Goal: Transaction & Acquisition: Book appointment/travel/reservation

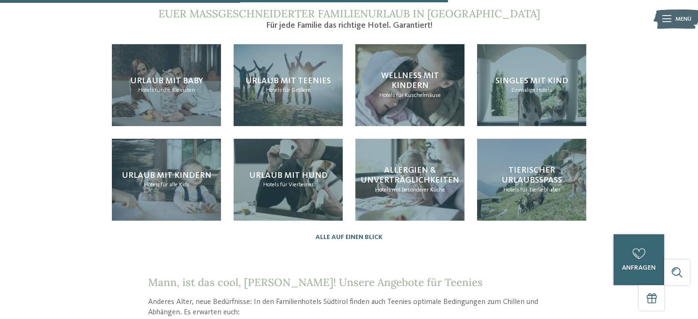
scroll to position [894, 0]
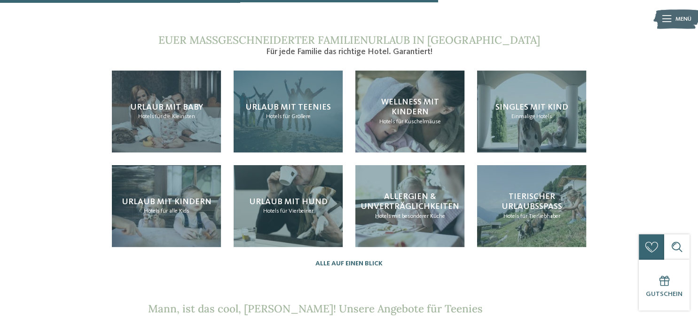
click at [290, 113] on span "für Größere" at bounding box center [297, 116] width 28 height 6
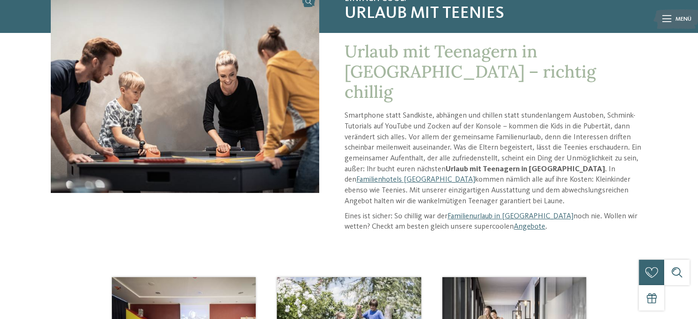
scroll to position [127, 0]
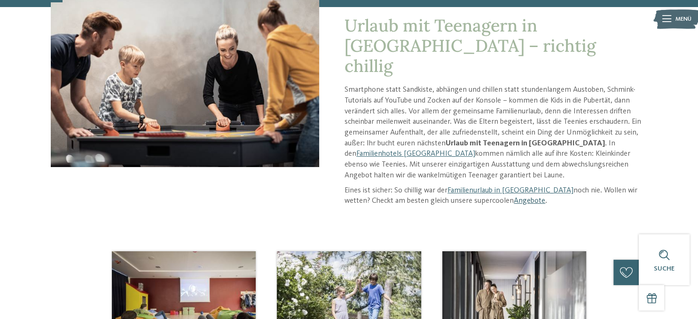
click at [514, 197] on link "Angebote" at bounding box center [530, 201] width 32 height 8
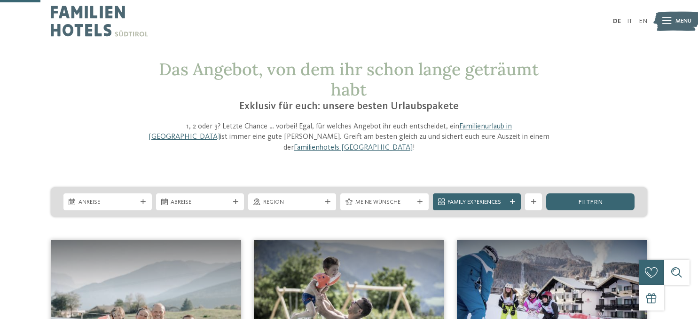
scroll to position [49, 0]
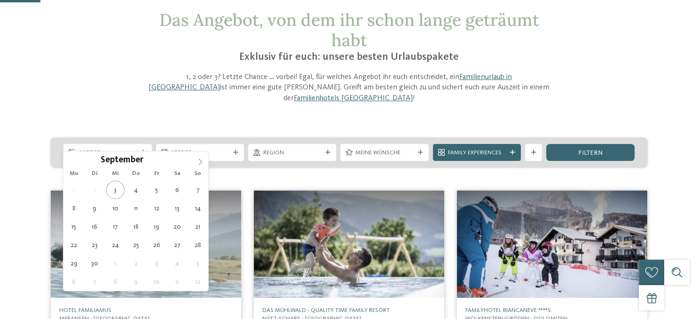
click at [201, 156] on span at bounding box center [200, 159] width 16 height 16
click at [200, 157] on span at bounding box center [200, 159] width 16 height 16
type input "****"
click at [200, 157] on span at bounding box center [200, 159] width 16 height 16
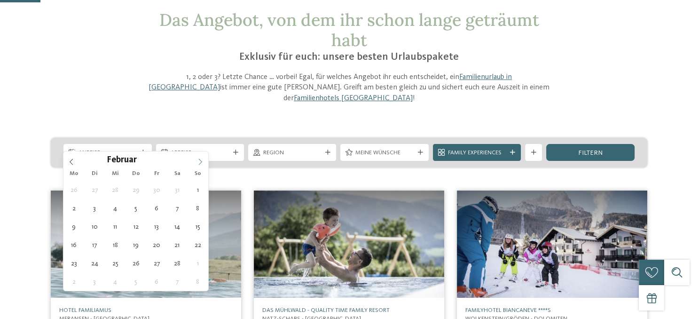
click at [200, 157] on span at bounding box center [200, 159] width 16 height 16
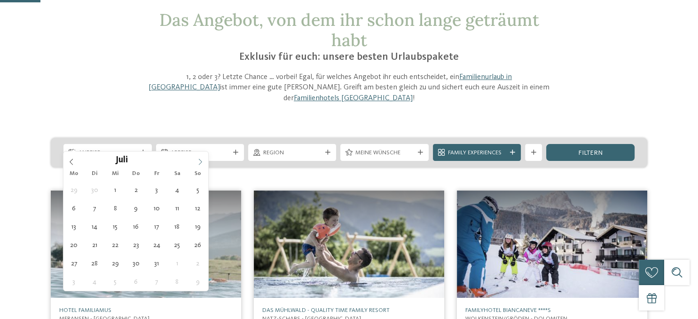
click at [200, 157] on span at bounding box center [200, 159] width 16 height 16
type div "09.08.2026"
type input "****"
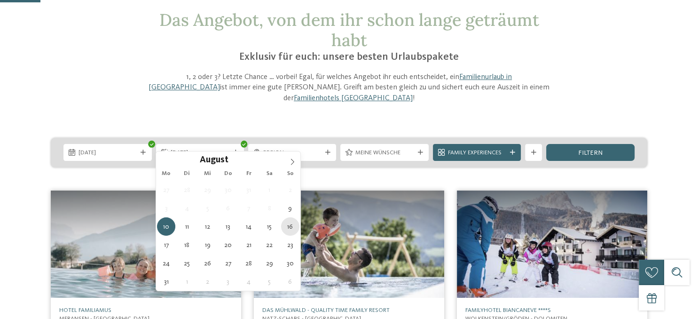
type div "16.08.2026"
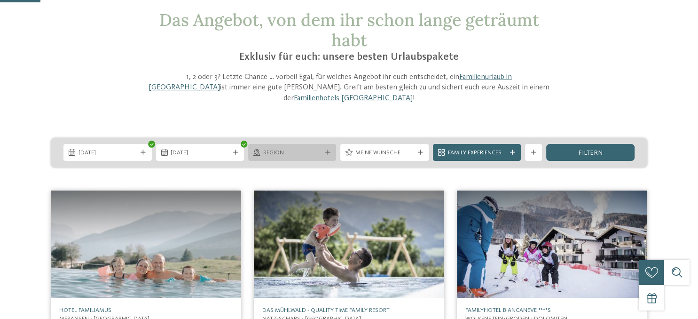
click at [324, 144] on div "Region" at bounding box center [292, 152] width 88 height 17
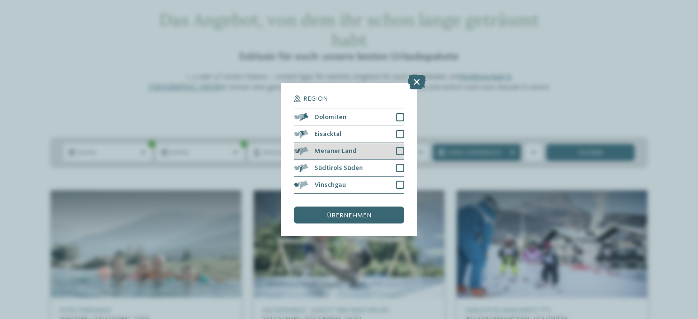
click at [401, 151] on div at bounding box center [400, 151] width 8 height 8
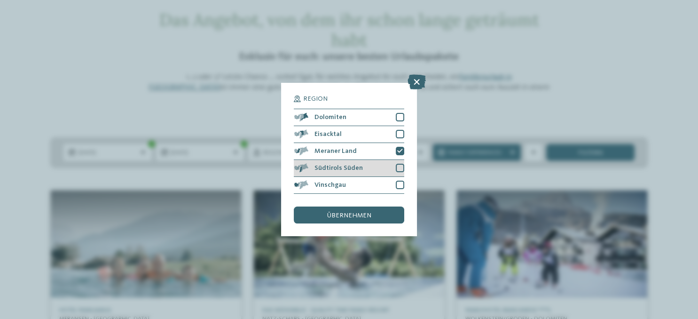
click at [401, 168] on div at bounding box center [400, 168] width 8 height 8
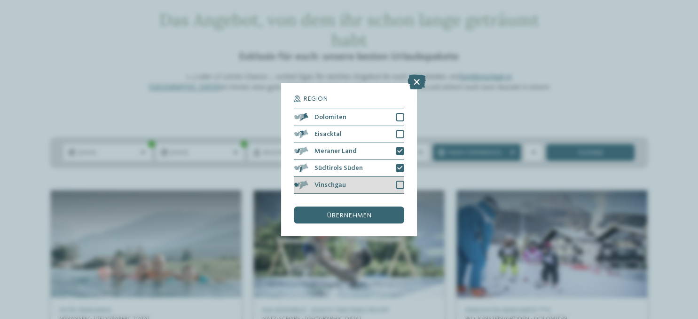
click at [400, 186] on div at bounding box center [400, 185] width 8 height 8
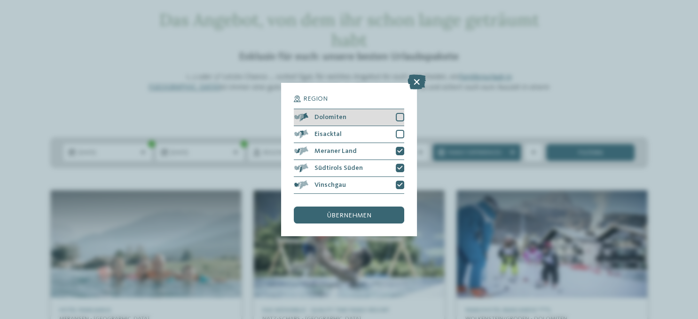
click at [400, 119] on div at bounding box center [400, 117] width 8 height 8
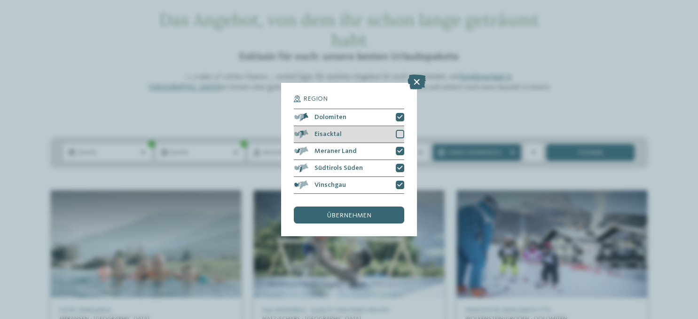
click at [400, 136] on div at bounding box center [400, 134] width 8 height 8
click at [372, 214] on div "übernehmen" at bounding box center [349, 214] width 110 height 17
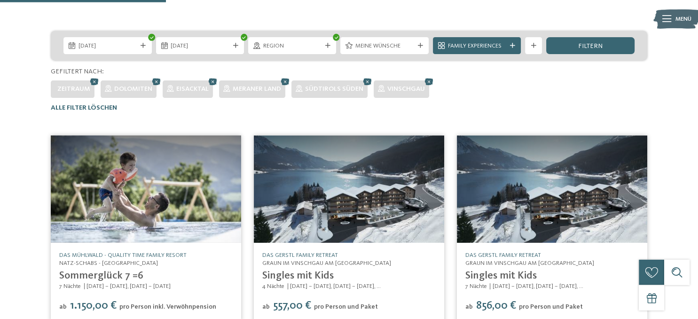
scroll to position [73, 0]
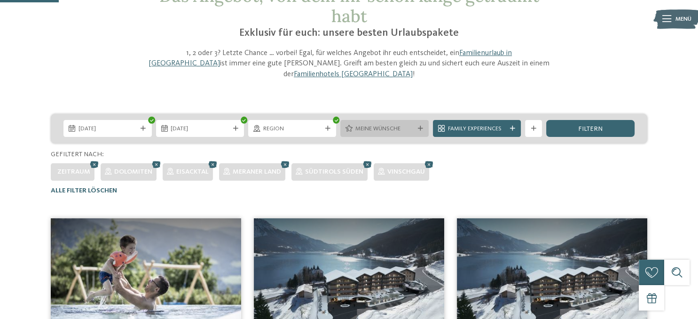
click at [382, 125] on span "Meine Wünsche" at bounding box center [385, 129] width 58 height 8
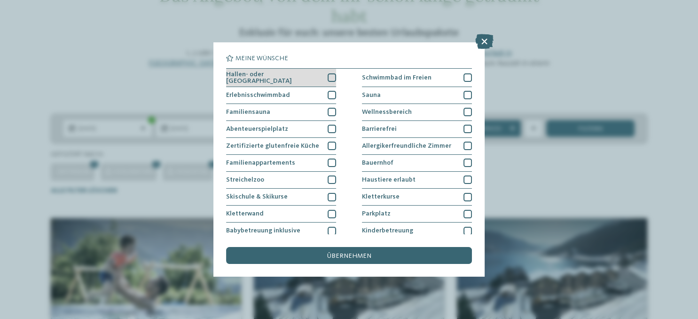
click at [331, 78] on div at bounding box center [332, 77] width 8 height 8
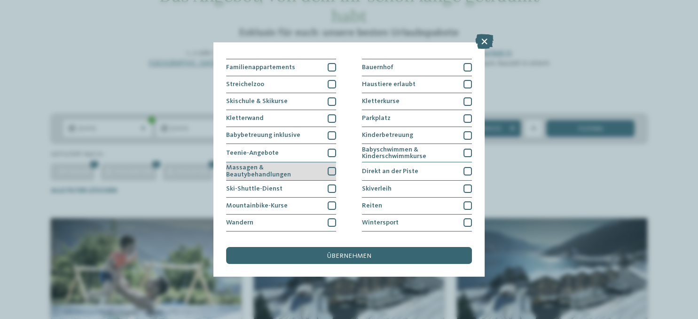
scroll to position [108, 0]
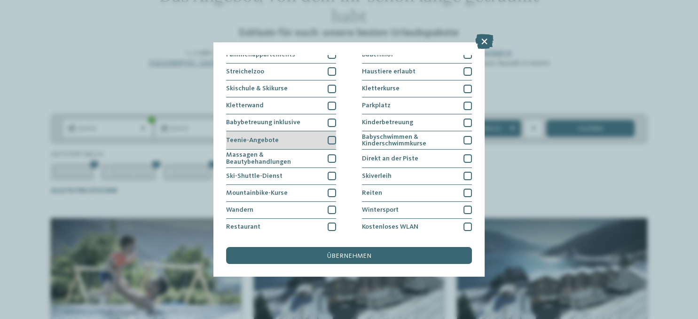
click at [332, 139] on div at bounding box center [332, 140] width 8 height 8
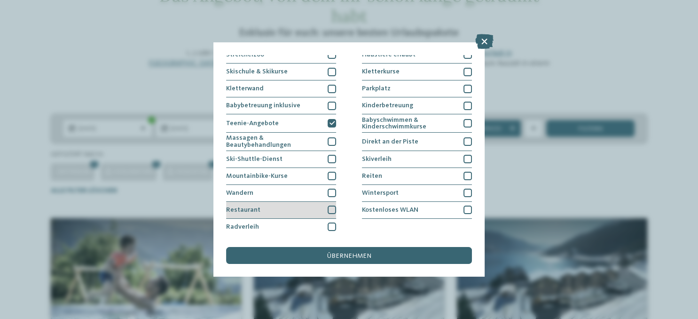
click at [332, 209] on div at bounding box center [332, 210] width 8 height 8
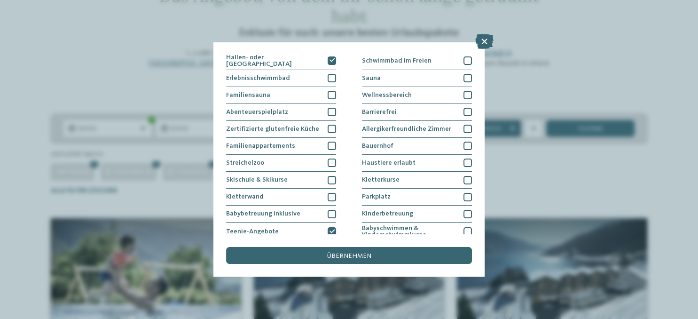
scroll to position [0, 0]
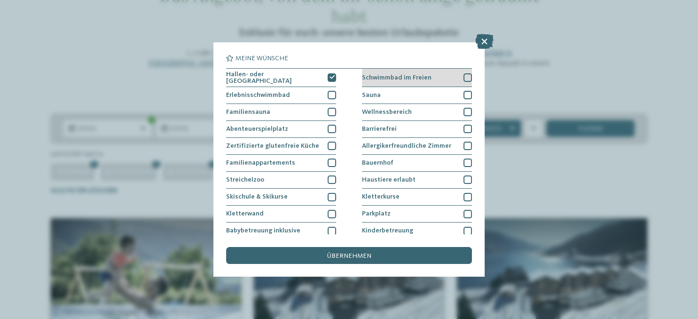
click at [466, 79] on div at bounding box center [468, 77] width 8 height 8
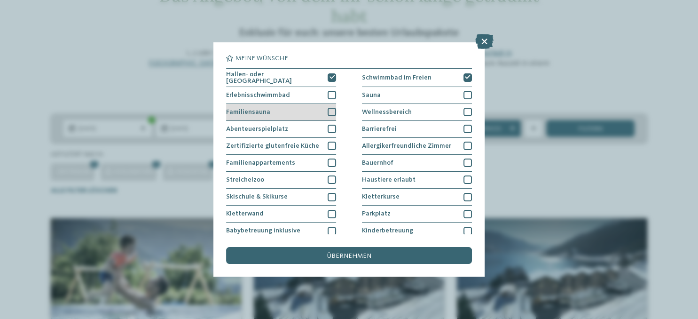
click at [333, 111] on div at bounding box center [332, 112] width 8 height 8
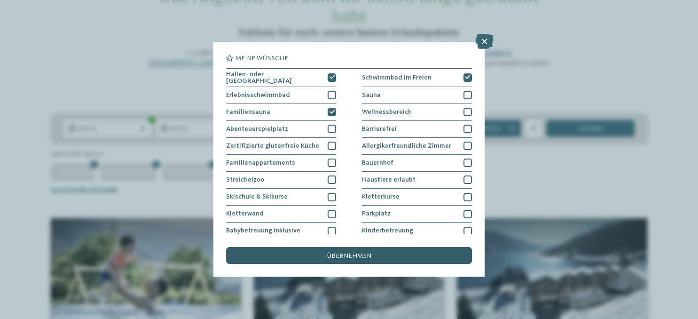
click at [341, 257] on span "übernehmen" at bounding box center [349, 256] width 44 height 7
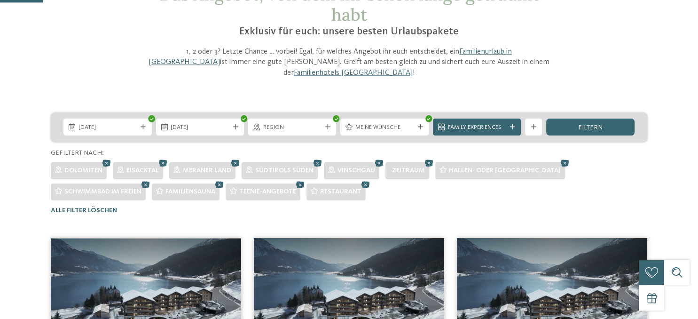
scroll to position [45, 0]
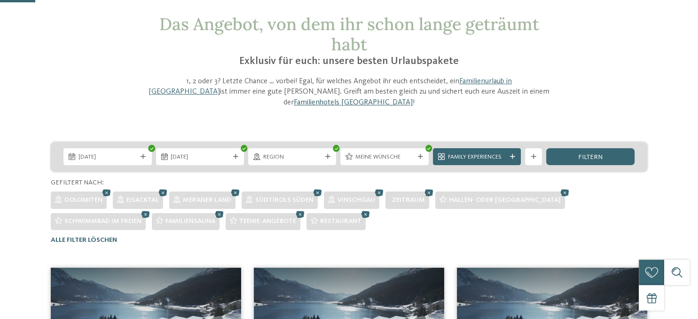
click at [413, 99] on link "Familienhotels [GEOGRAPHIC_DATA]" at bounding box center [353, 103] width 119 height 8
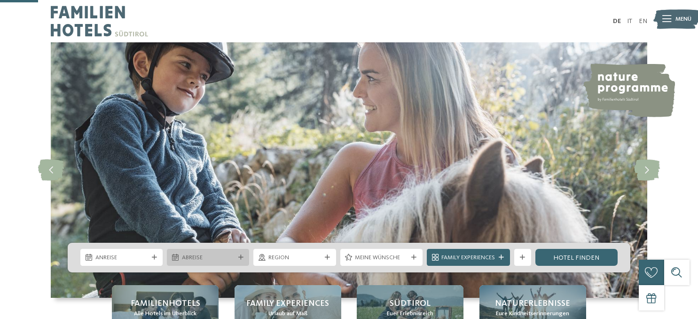
scroll to position [198, 0]
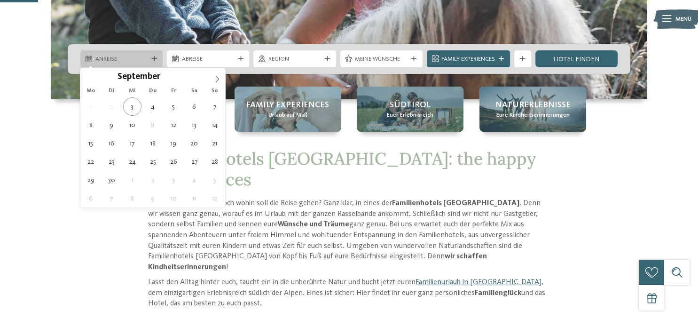
click at [153, 58] on icon at bounding box center [154, 58] width 5 height 5
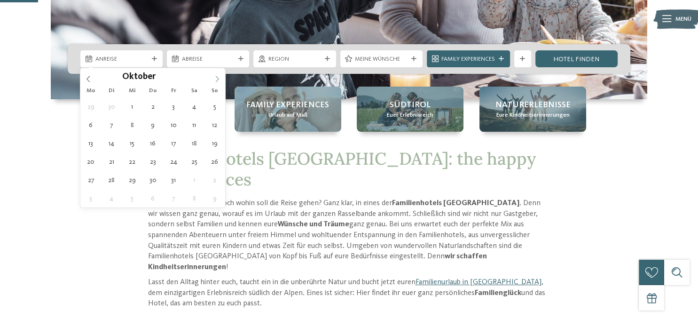
click at [217, 79] on icon at bounding box center [217, 79] width 7 height 7
type input "****"
click at [217, 79] on icon at bounding box center [217, 79] width 7 height 7
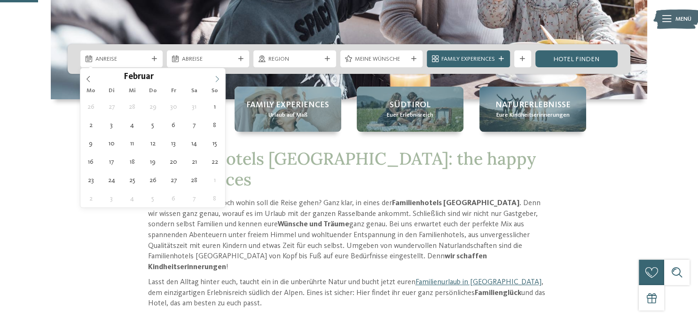
click at [217, 79] on icon at bounding box center [217, 79] width 7 height 7
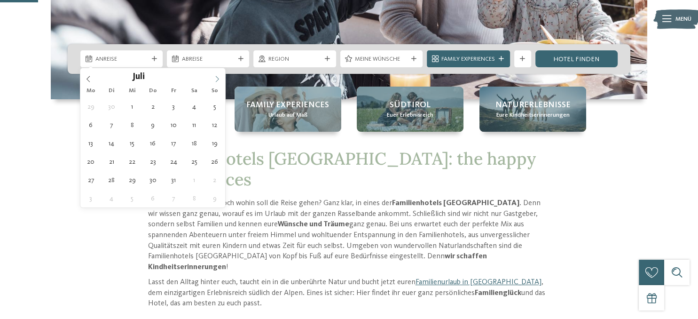
click at [217, 79] on icon at bounding box center [217, 79] width 7 height 7
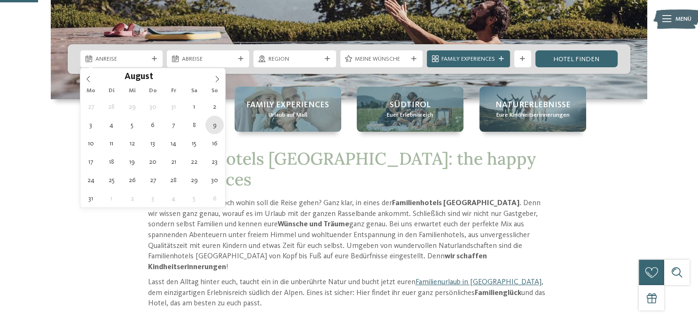
type div "09.08.2026"
type input "****"
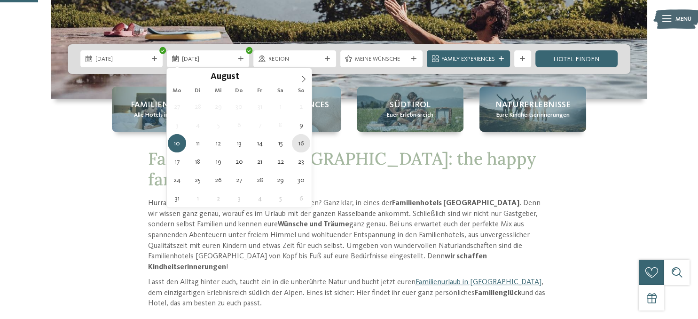
type div "16.08.2026"
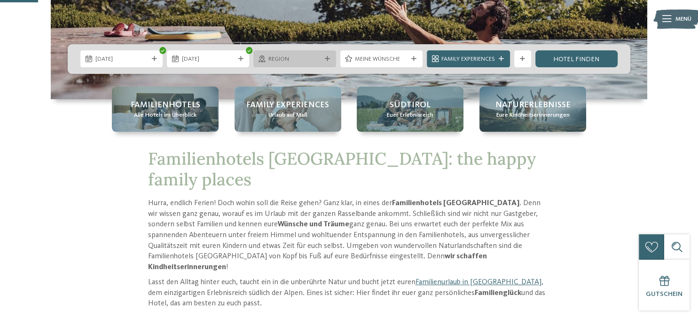
click at [288, 63] on span "Region" at bounding box center [295, 59] width 53 height 8
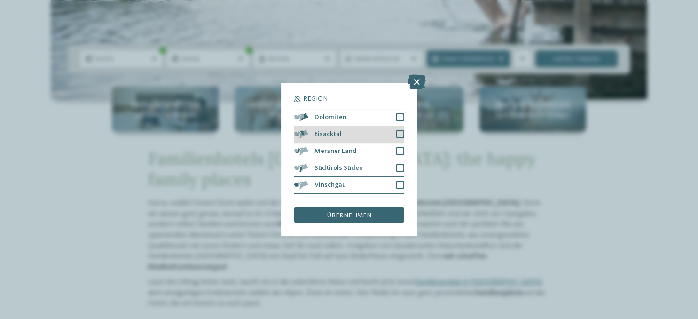
drag, startPoint x: 400, startPoint y: 117, endPoint x: 401, endPoint y: 135, distance: 17.9
click at [401, 121] on div at bounding box center [400, 117] width 8 height 8
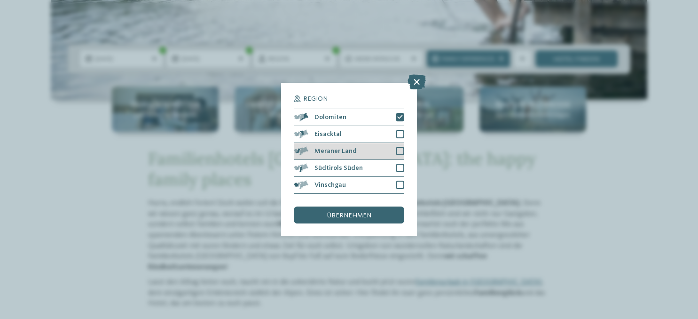
drag, startPoint x: 401, startPoint y: 135, endPoint x: 398, endPoint y: 147, distance: 12.5
click at [400, 137] on div at bounding box center [400, 134] width 8 height 8
drag, startPoint x: 400, startPoint y: 151, endPoint x: 402, endPoint y: 159, distance: 8.8
click at [401, 155] on div "Meraner Land" at bounding box center [349, 151] width 110 height 17
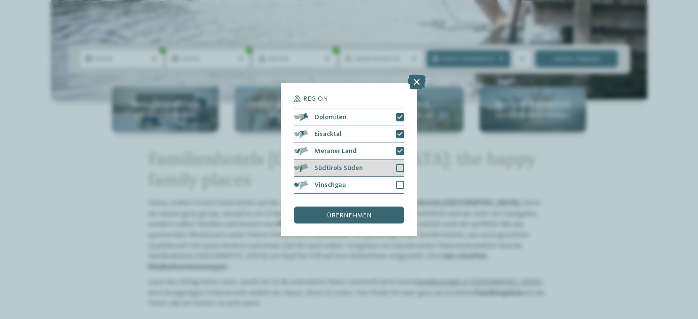
click at [402, 172] on div "Südtirols Süden" at bounding box center [349, 168] width 110 height 17
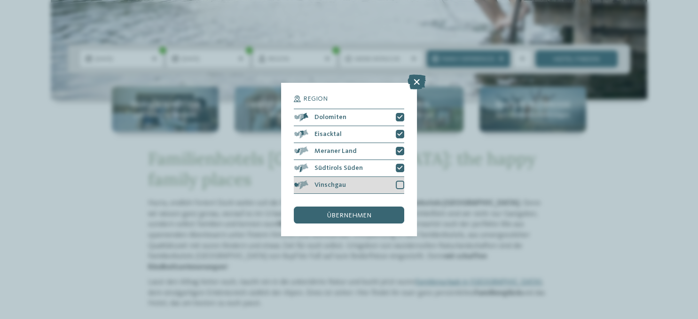
click at [402, 187] on div at bounding box center [400, 185] width 8 height 8
click at [384, 210] on div "übernehmen" at bounding box center [349, 214] width 110 height 17
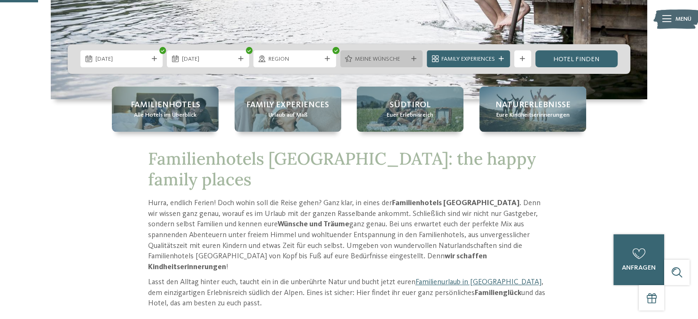
click at [393, 57] on span "Meine Wünsche" at bounding box center [381, 59] width 53 height 8
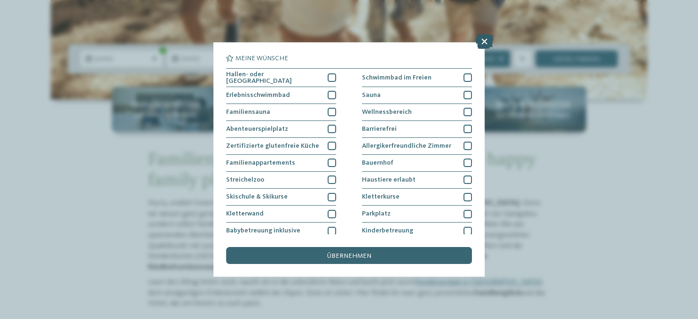
click at [488, 42] on icon at bounding box center [484, 41] width 18 height 15
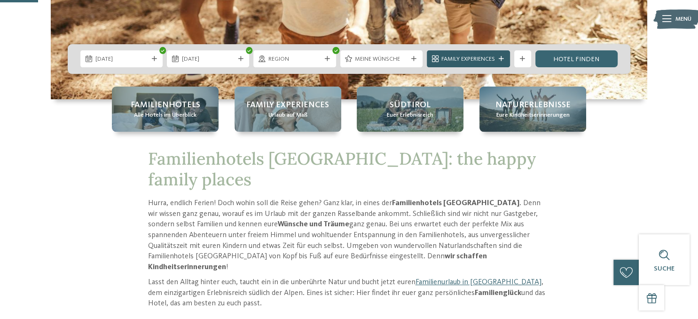
click at [479, 59] on span "Family Experiences" at bounding box center [469, 59] width 54 height 8
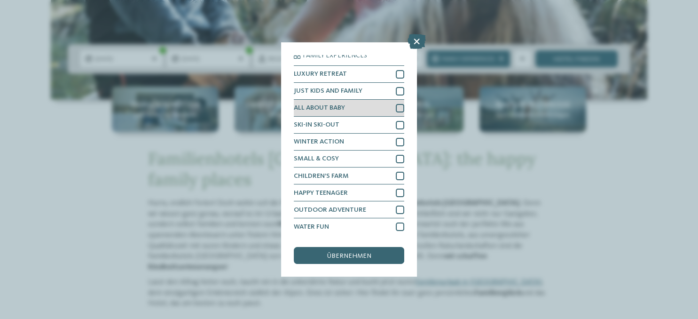
scroll to position [4, 0]
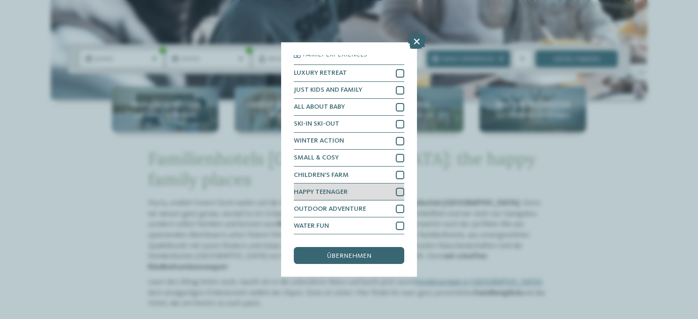
click at [399, 192] on div at bounding box center [400, 192] width 8 height 8
click at [372, 258] on div "übernehmen" at bounding box center [349, 255] width 110 height 17
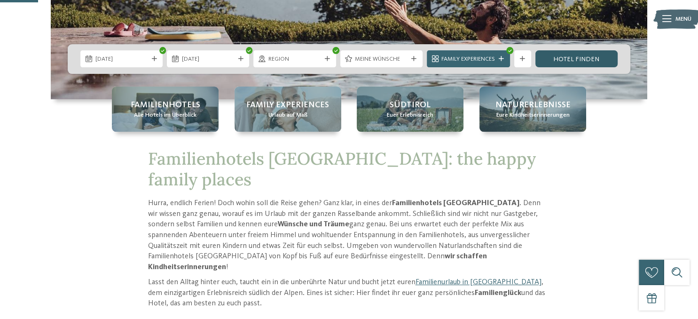
click at [563, 58] on link "Hotel finden" at bounding box center [577, 58] width 82 height 17
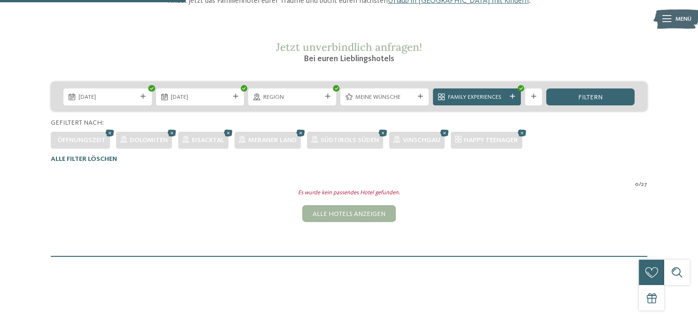
scroll to position [124, 0]
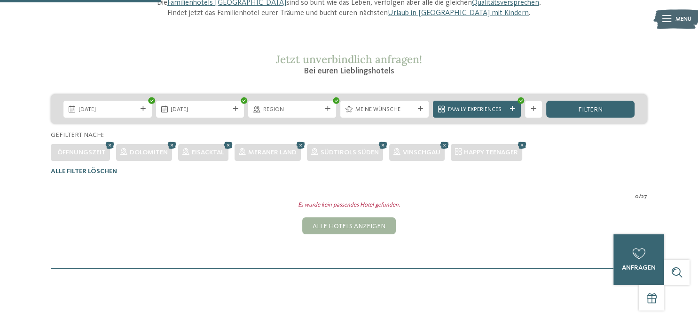
click at [108, 146] on icon at bounding box center [109, 144] width 13 height 11
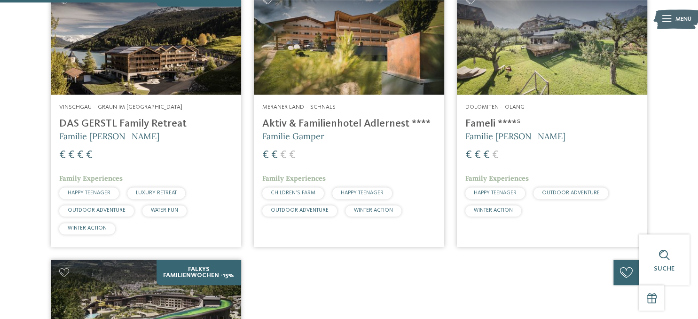
scroll to position [322, 0]
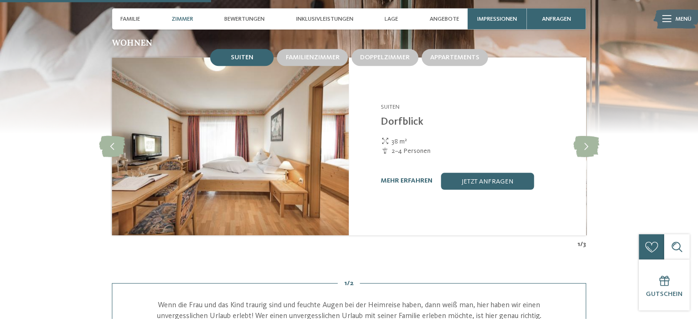
scroll to position [894, 0]
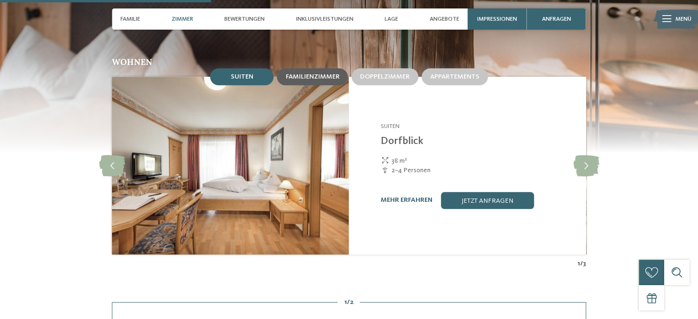
click at [312, 80] on span "Familienzimmer" at bounding box center [312, 76] width 54 height 7
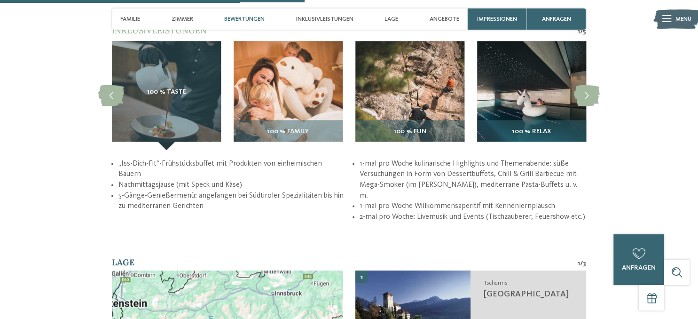
scroll to position [1242, 0]
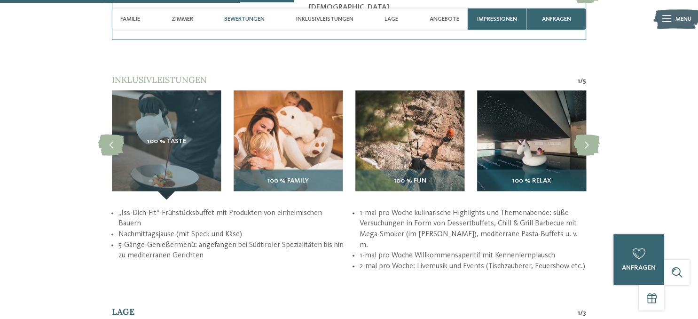
click at [294, 185] on div "100 % Family" at bounding box center [288, 184] width 109 height 30
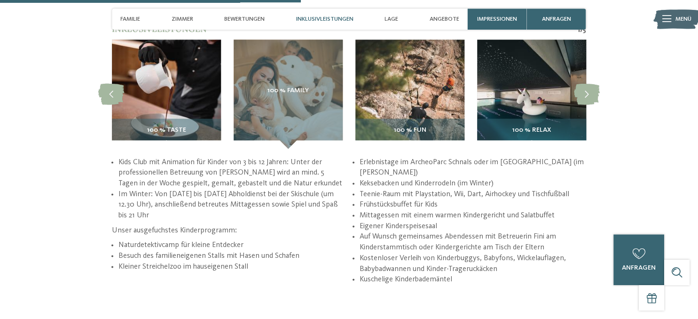
scroll to position [1291, 0]
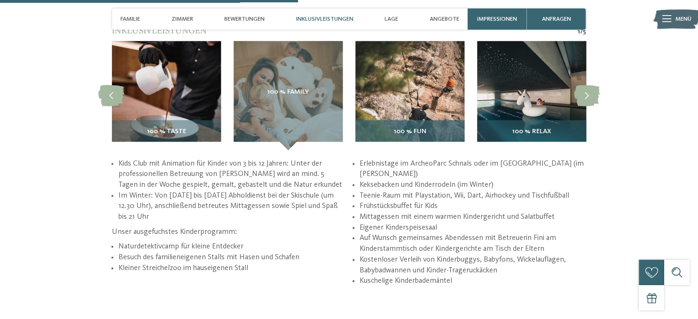
click at [395, 135] on div "100 % Fun" at bounding box center [410, 135] width 109 height 30
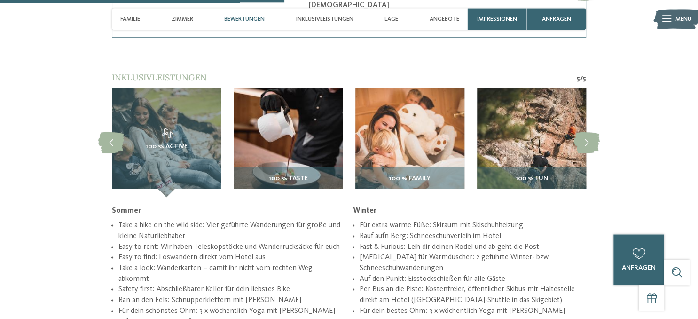
scroll to position [1242, 0]
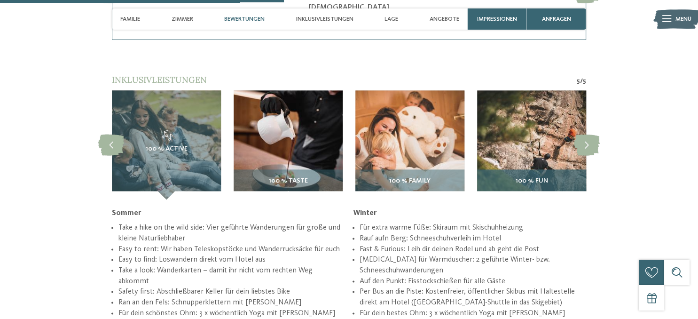
click at [509, 185] on h3 "100 % Fun" at bounding box center [532, 181] width 101 height 8
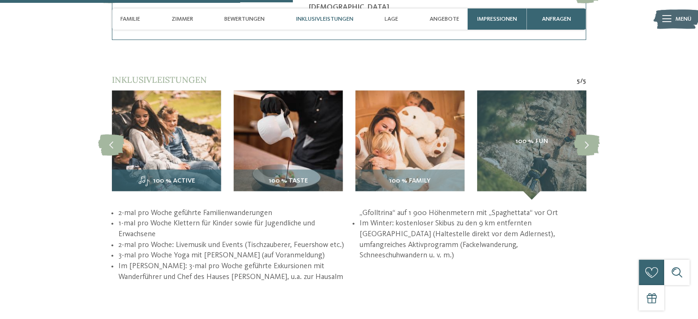
click at [185, 185] on span "100 % Active" at bounding box center [174, 181] width 42 height 8
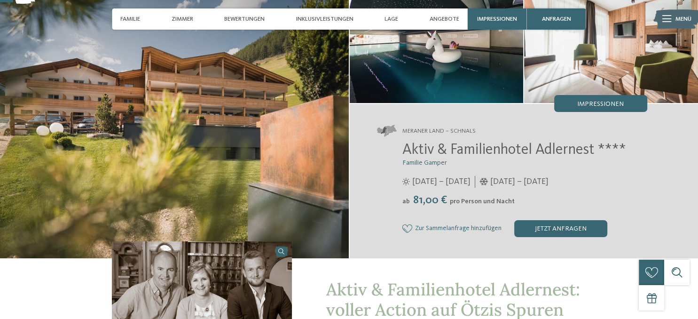
scroll to position [99, 0]
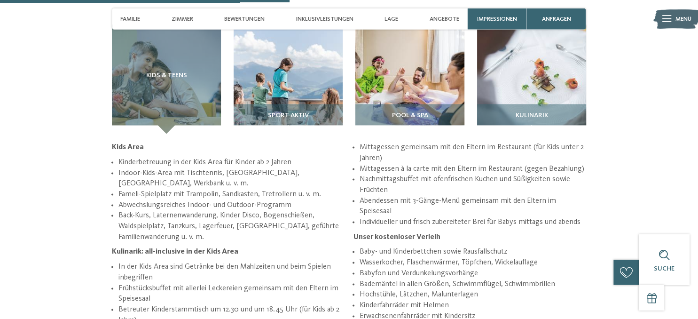
scroll to position [1192, 0]
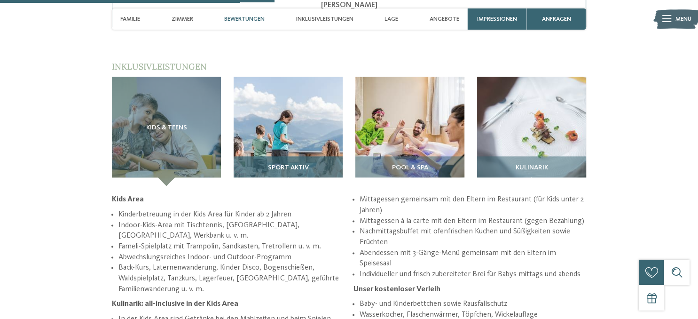
click at [319, 164] on h3 "Sport Aktiv" at bounding box center [288, 168] width 101 height 8
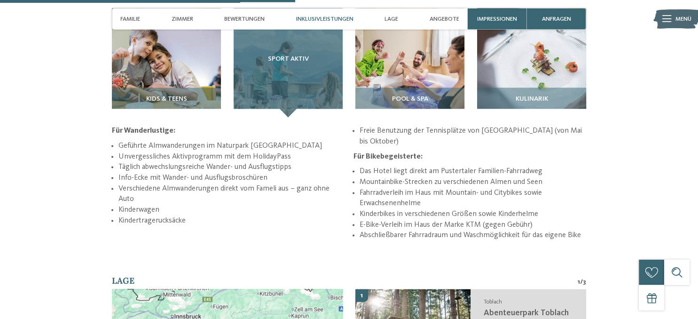
scroll to position [1242, 0]
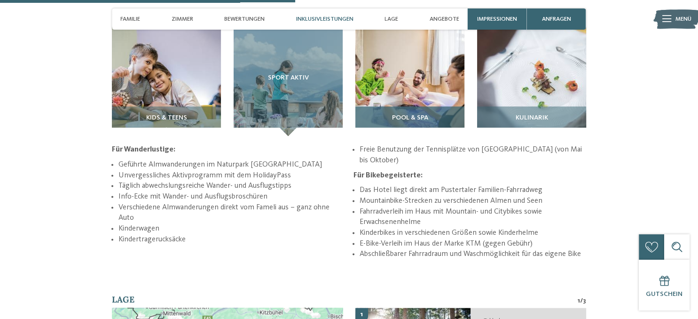
click at [406, 122] on div "Pool & Spa" at bounding box center [410, 121] width 109 height 30
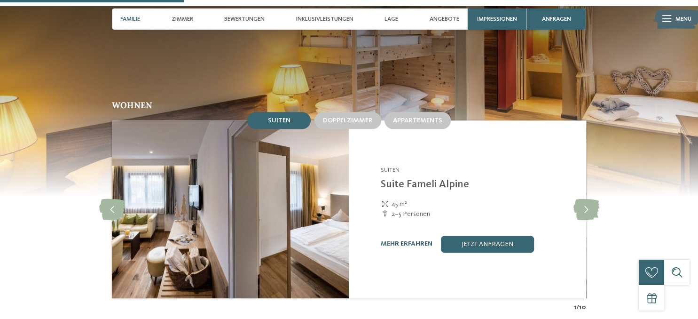
scroll to position [745, 0]
